Goal: Find specific page/section: Find specific page/section

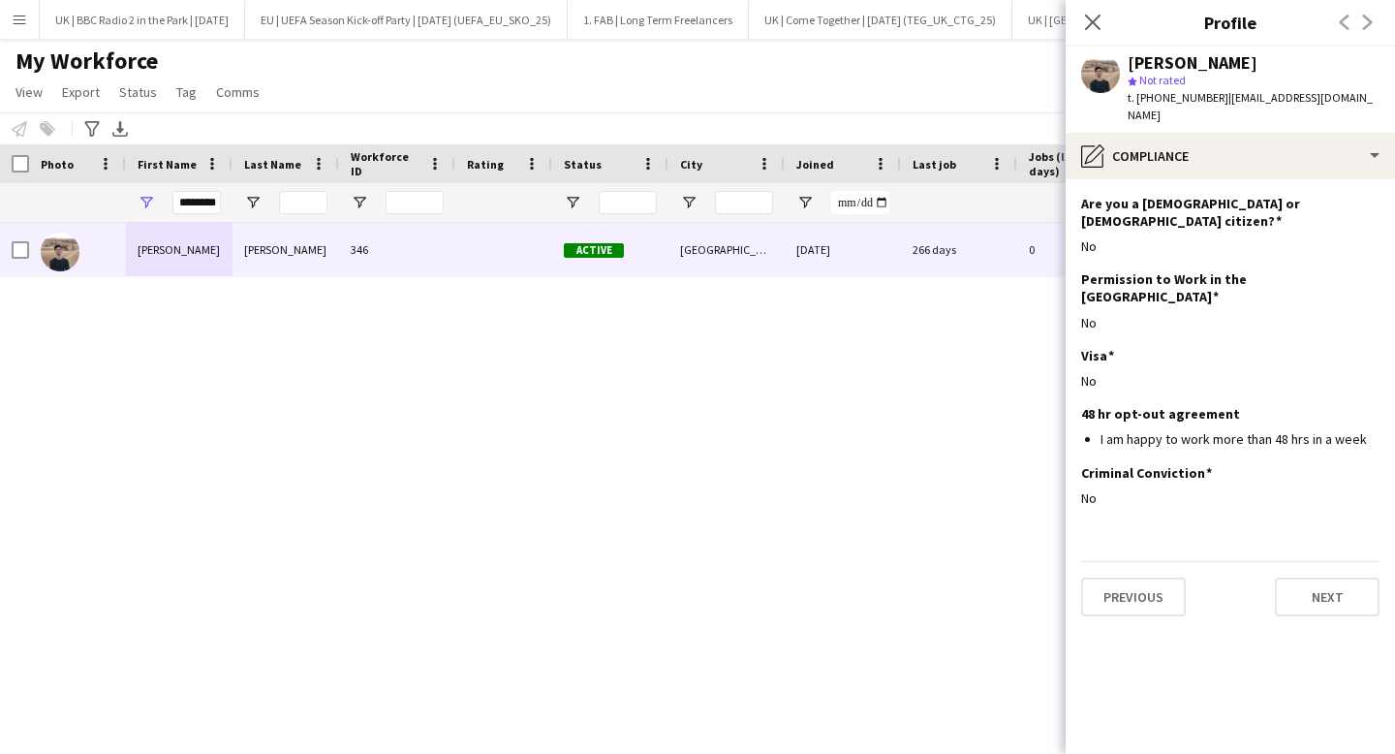
scroll to position [0, 4067]
click at [204, 205] on input "********" at bounding box center [196, 202] width 48 height 23
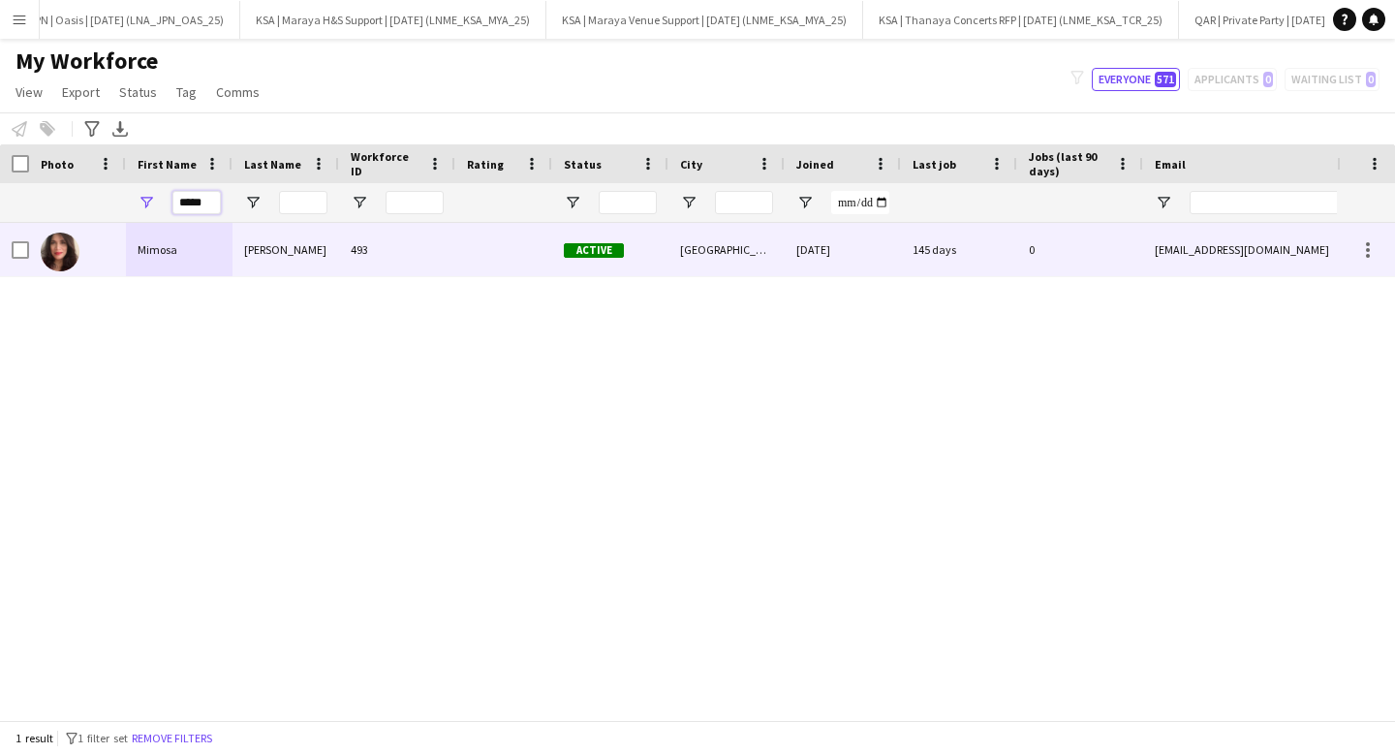
type input "*****"
click at [193, 232] on div "Mimosa" at bounding box center [179, 249] width 107 height 53
